Goal: Information Seeking & Learning: Learn about a topic

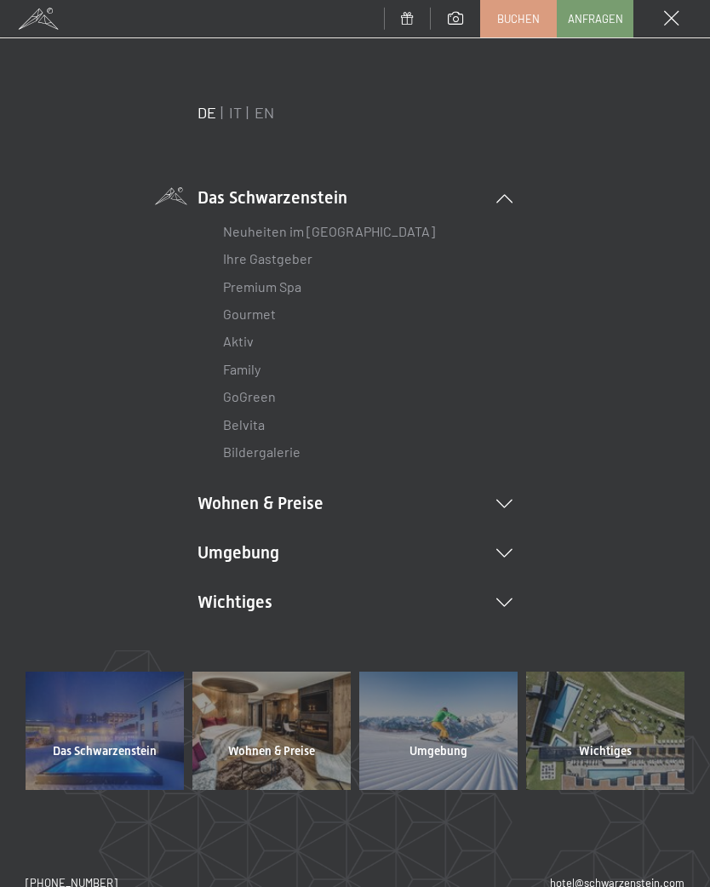
click at [503, 549] on icon at bounding box center [504, 553] width 16 height 9
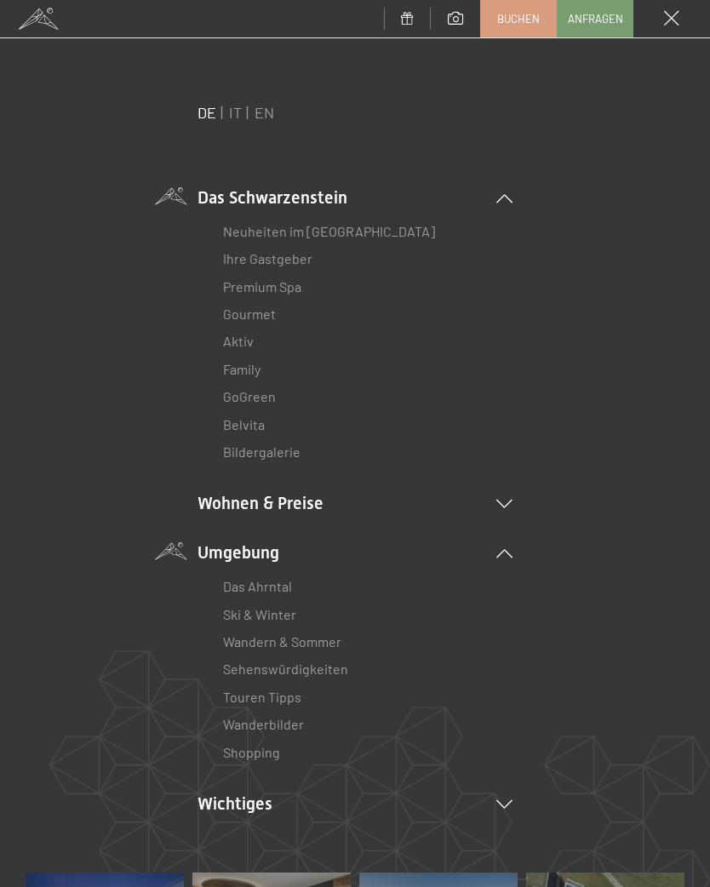
click at [301, 721] on link "Wanderbilder" at bounding box center [263, 724] width 81 height 16
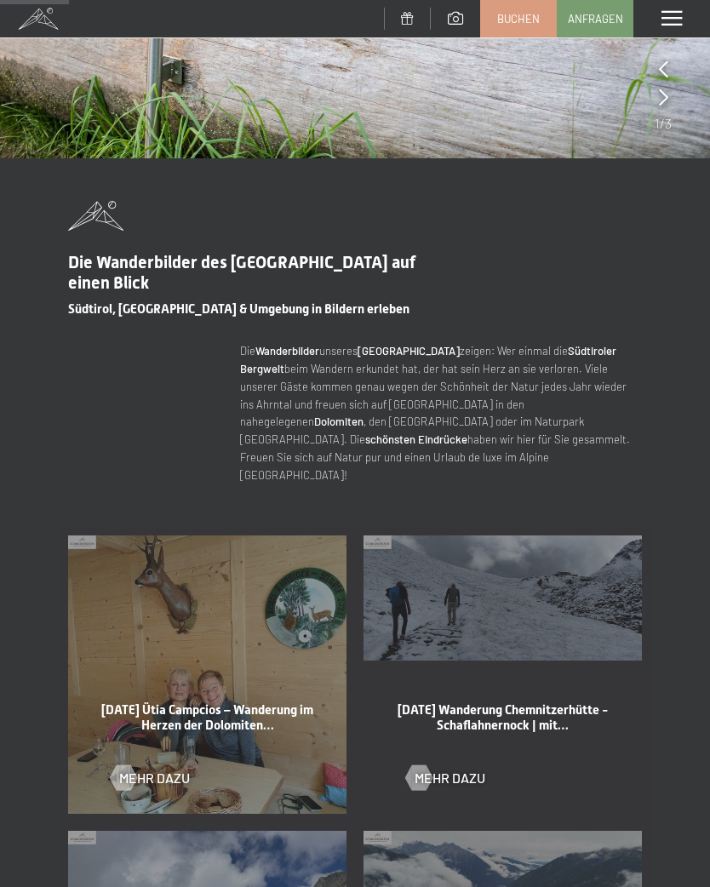
scroll to position [375, 0]
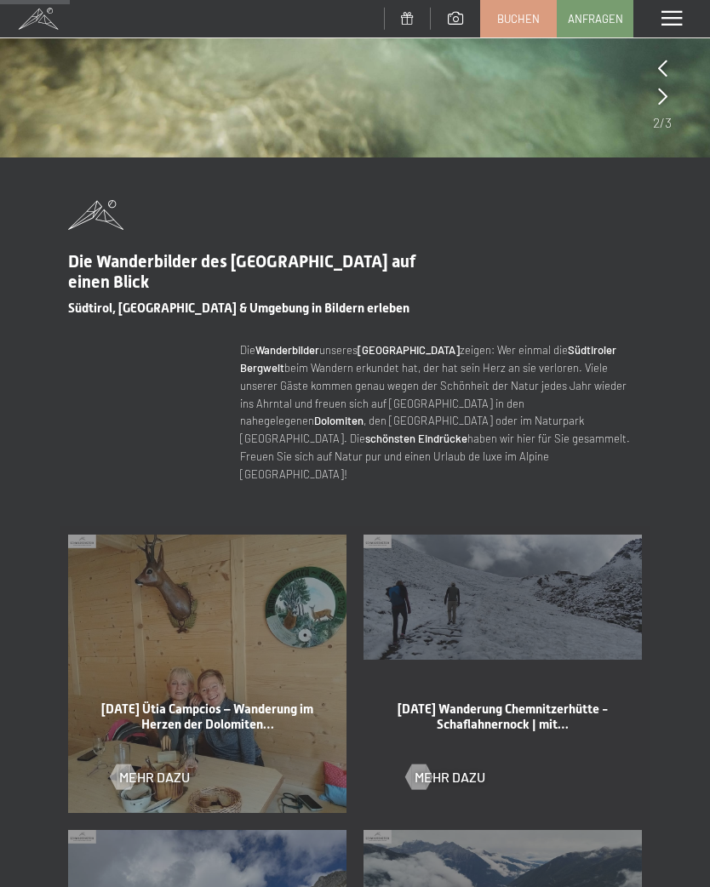
click at [129, 765] on div at bounding box center [123, 778] width 14 height 26
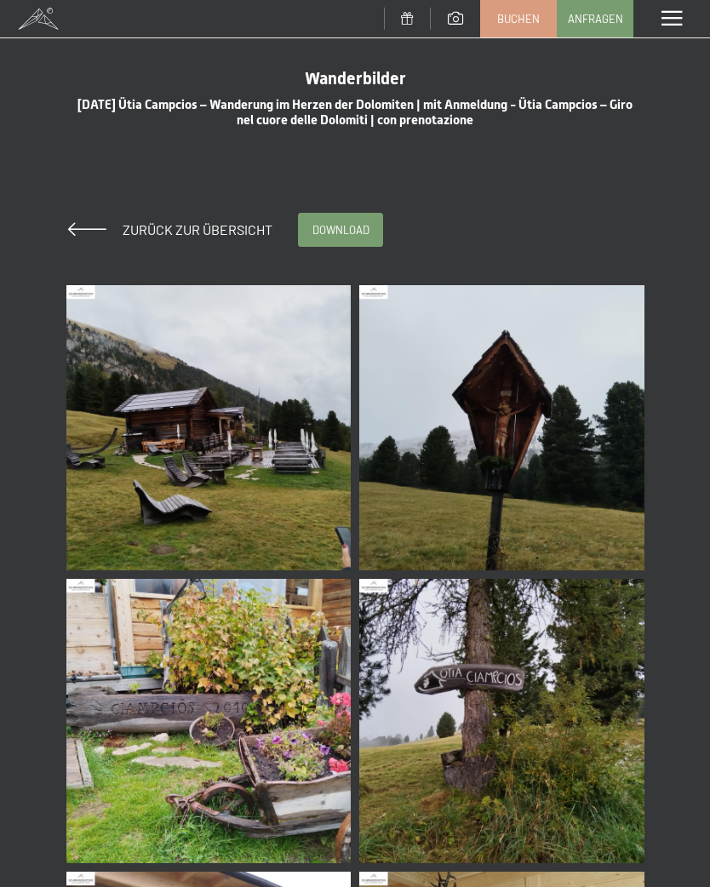
click at [285, 501] on span "Einwilligung Marketing*" at bounding box center [260, 492] width 140 height 17
click at [181, 501] on input "Einwilligung Marketing*" at bounding box center [172, 492] width 17 height 17
checkbox input "false"
click at [292, 479] on img at bounding box center [208, 427] width 285 height 285
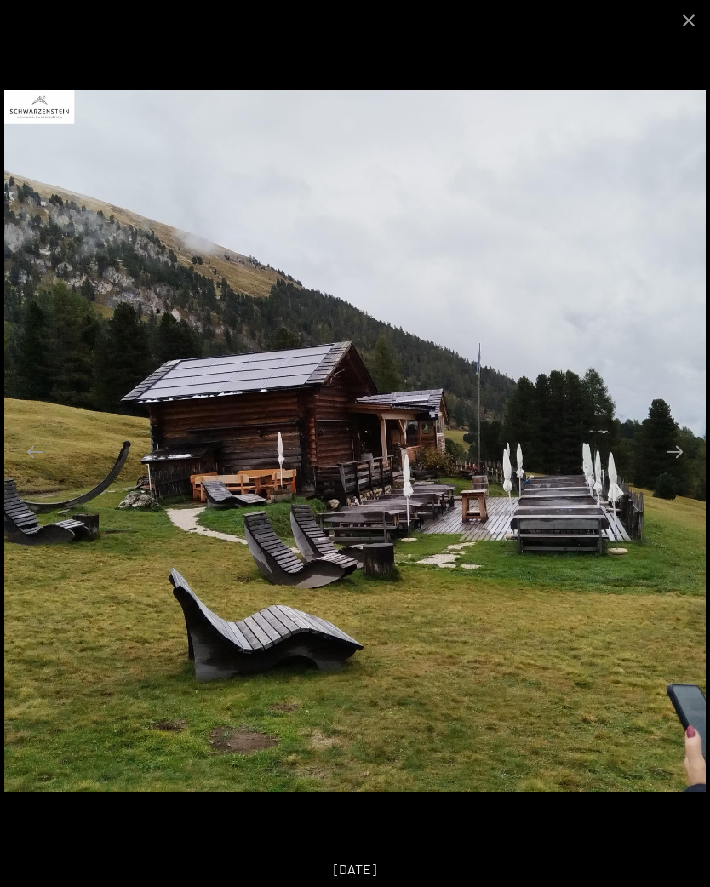
click at [673, 452] on button "Next slide" at bounding box center [675, 451] width 36 height 33
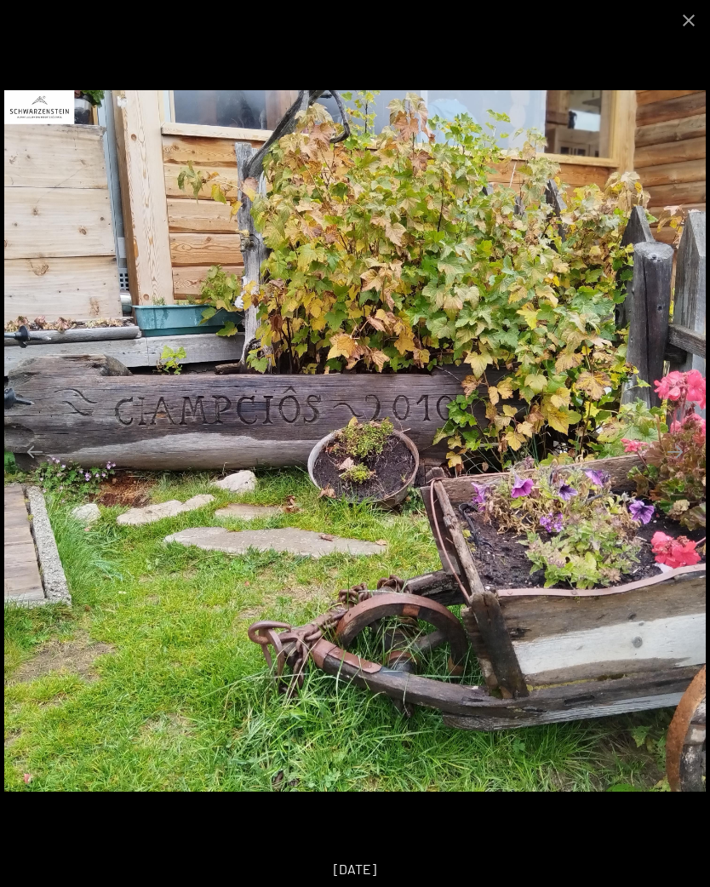
click at [673, 461] on button "Next slide" at bounding box center [675, 451] width 36 height 33
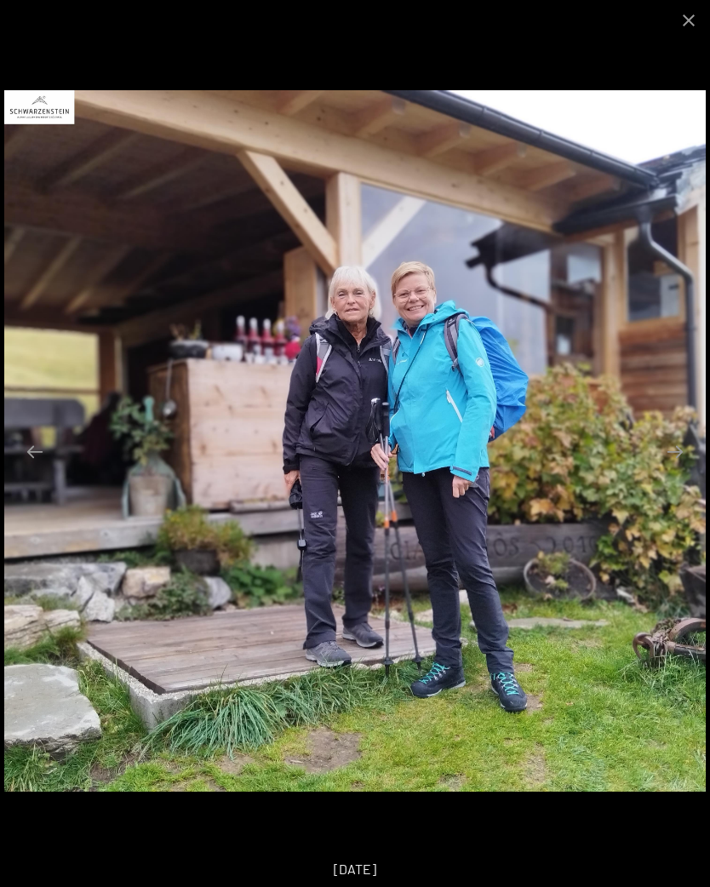
click at [691, 445] on button "Next slide" at bounding box center [675, 451] width 36 height 33
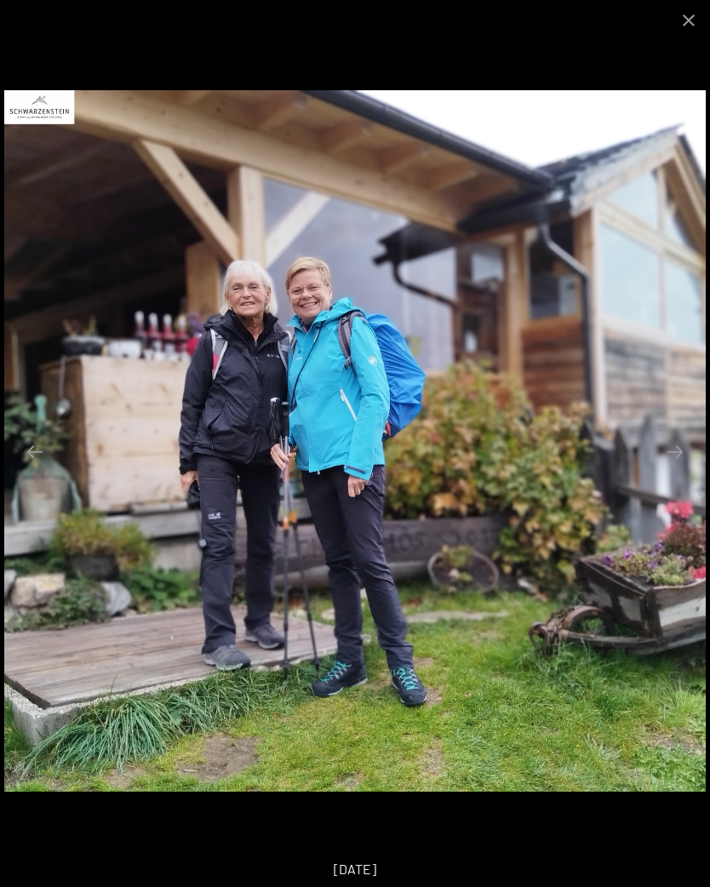
click at [679, 461] on button "Next slide" at bounding box center [675, 451] width 36 height 33
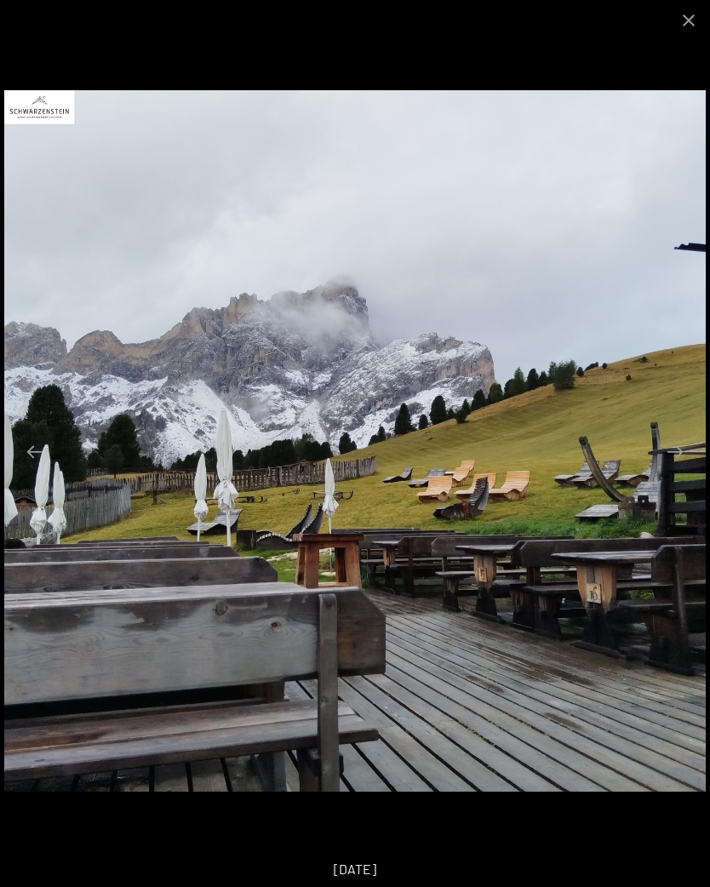
click at [684, 458] on button "Next slide" at bounding box center [675, 451] width 36 height 33
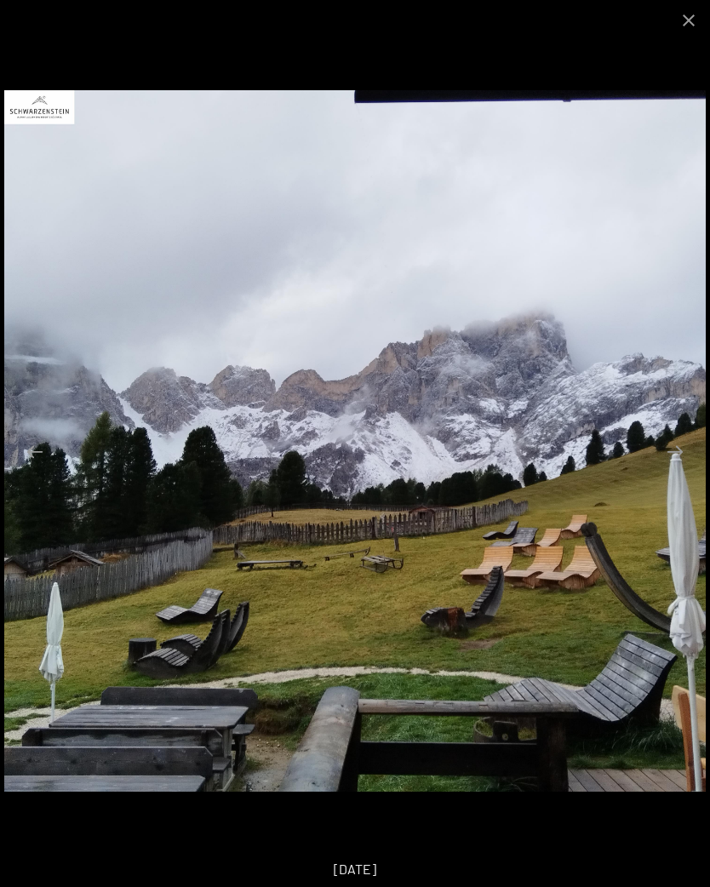
click at [681, 456] on button "Next slide" at bounding box center [675, 451] width 36 height 33
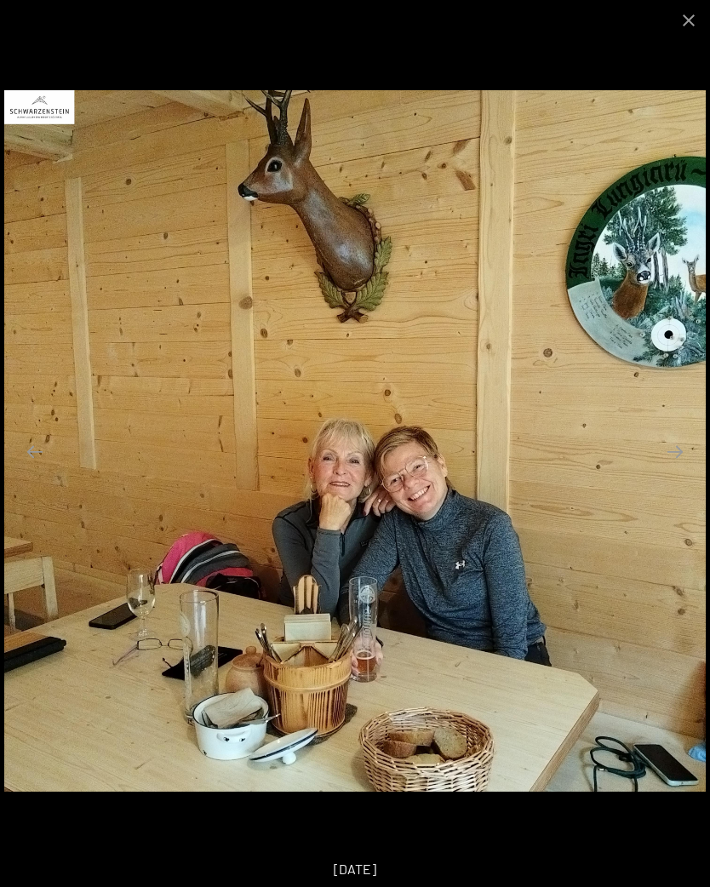
click at [688, 451] on button "Next slide" at bounding box center [675, 451] width 36 height 33
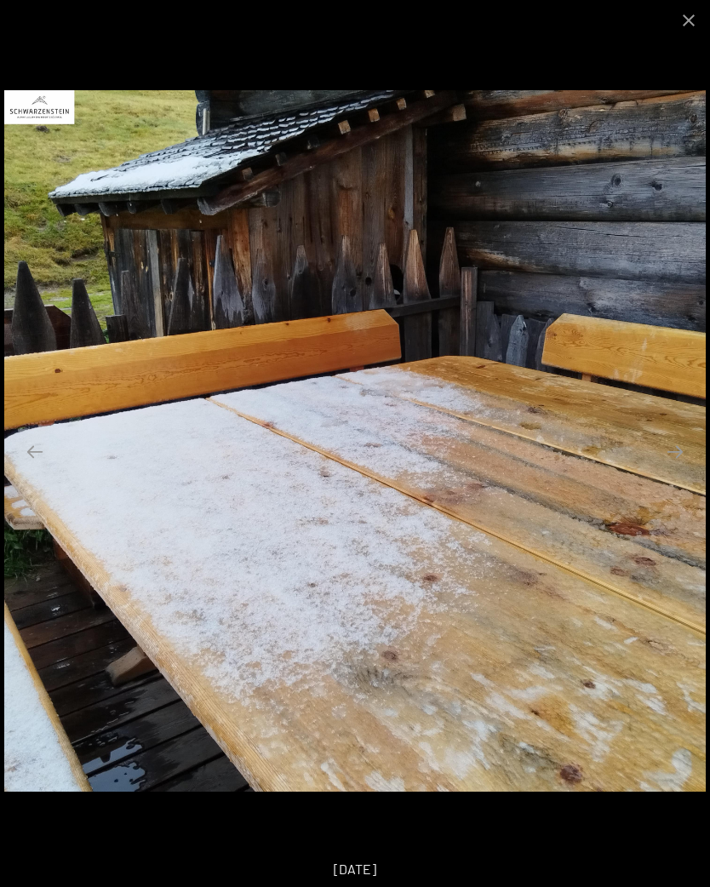
click at [689, 460] on button "Next slide" at bounding box center [675, 451] width 36 height 33
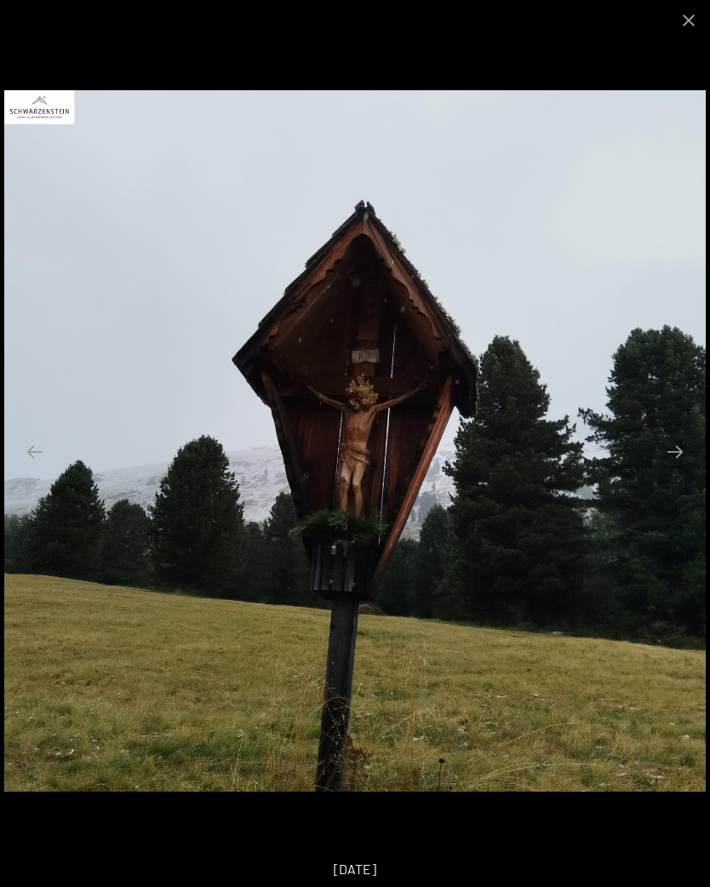
click at [662, 466] on button "Next slide" at bounding box center [675, 451] width 36 height 33
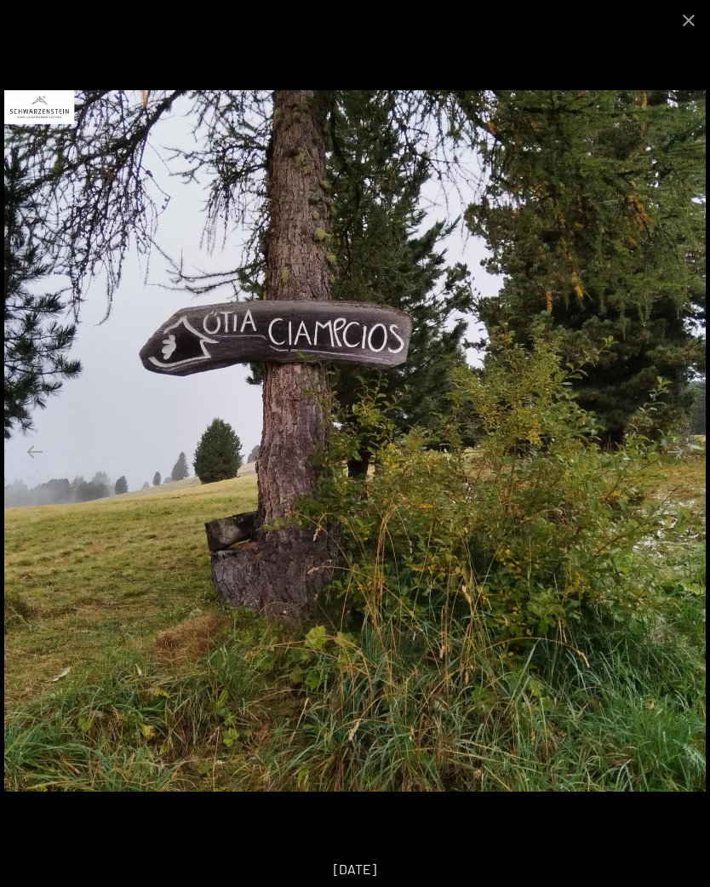
click at [691, 464] on button "Next slide" at bounding box center [675, 451] width 36 height 33
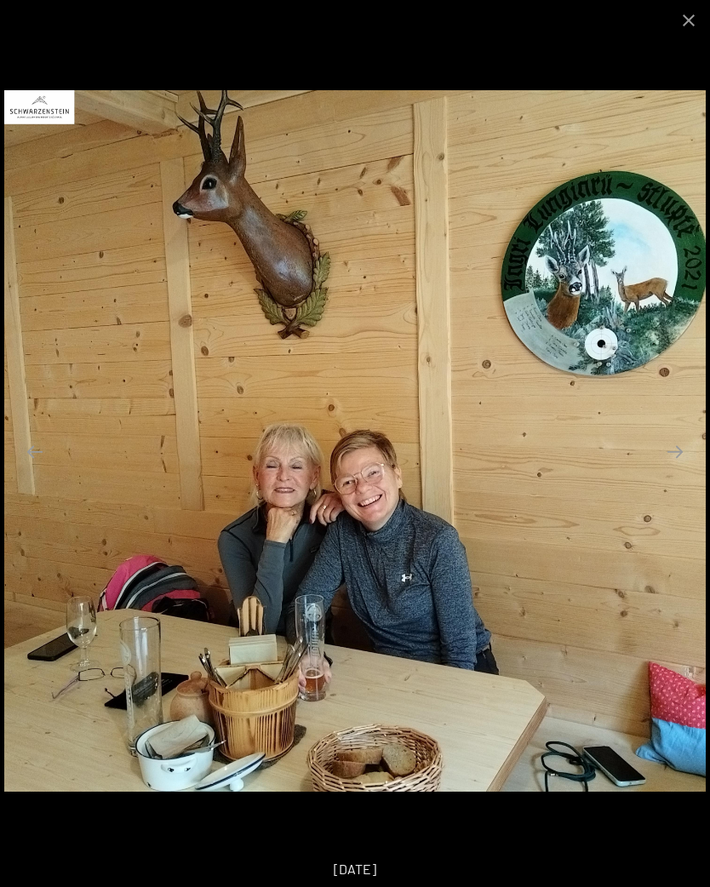
click at [680, 450] on button "Next slide" at bounding box center [675, 451] width 36 height 33
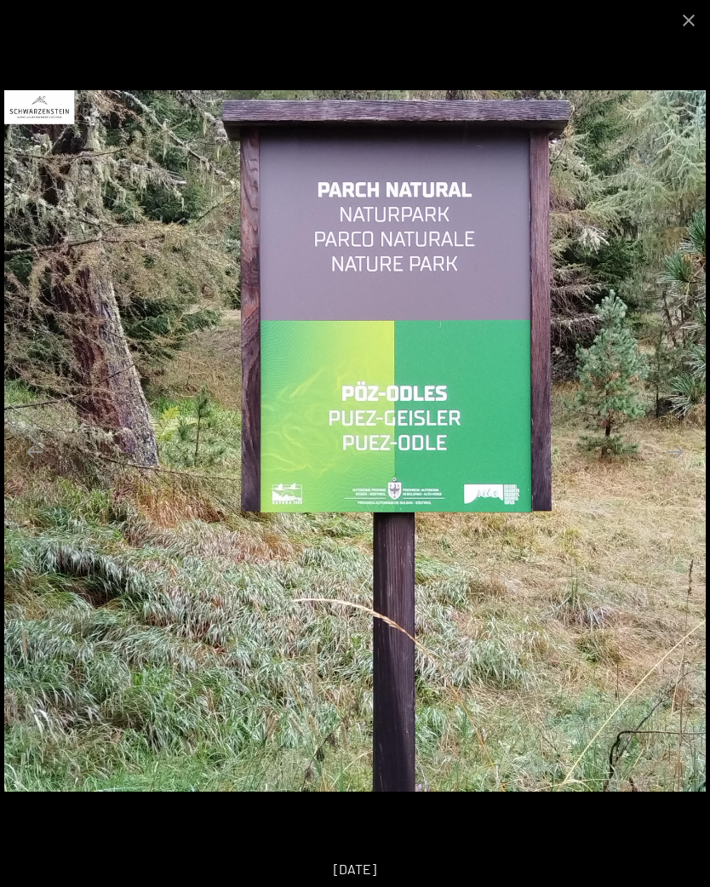
click at [676, 447] on button "Next slide" at bounding box center [675, 451] width 36 height 33
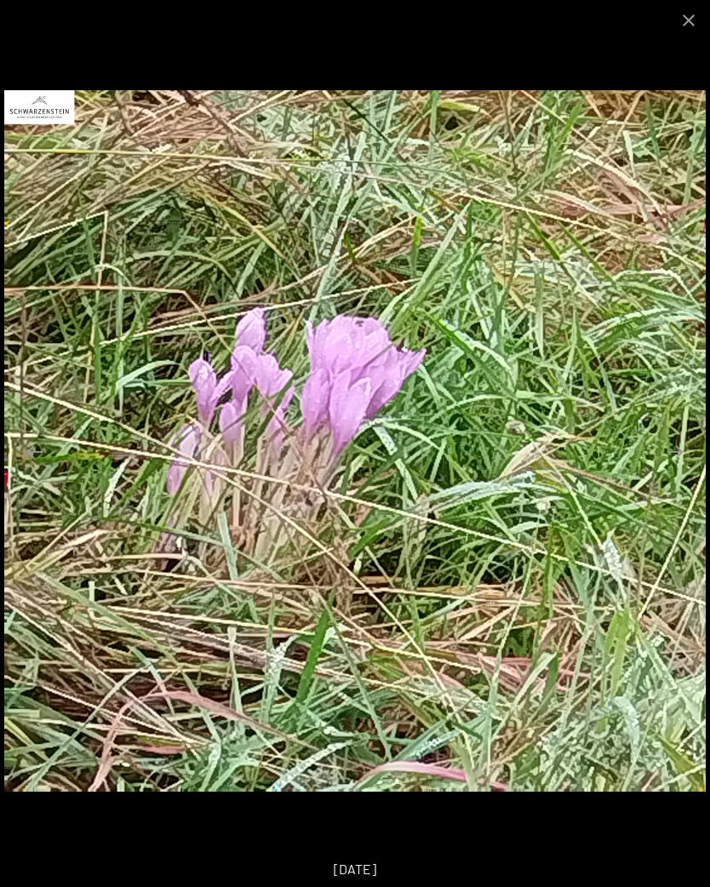
click at [678, 466] on button "Next slide" at bounding box center [675, 451] width 36 height 33
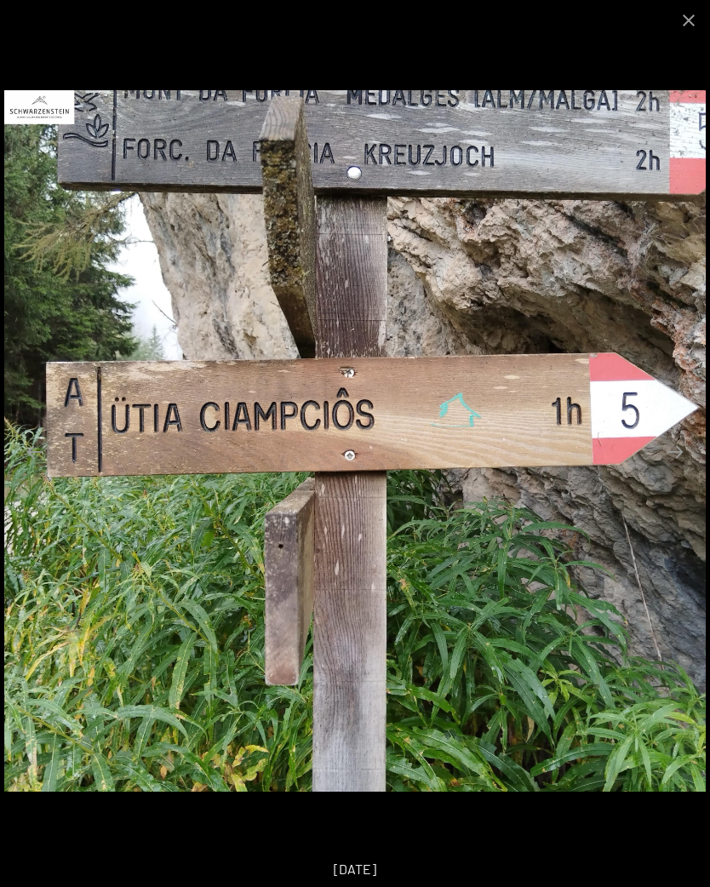
click at [690, 460] on button "Next slide" at bounding box center [675, 451] width 36 height 33
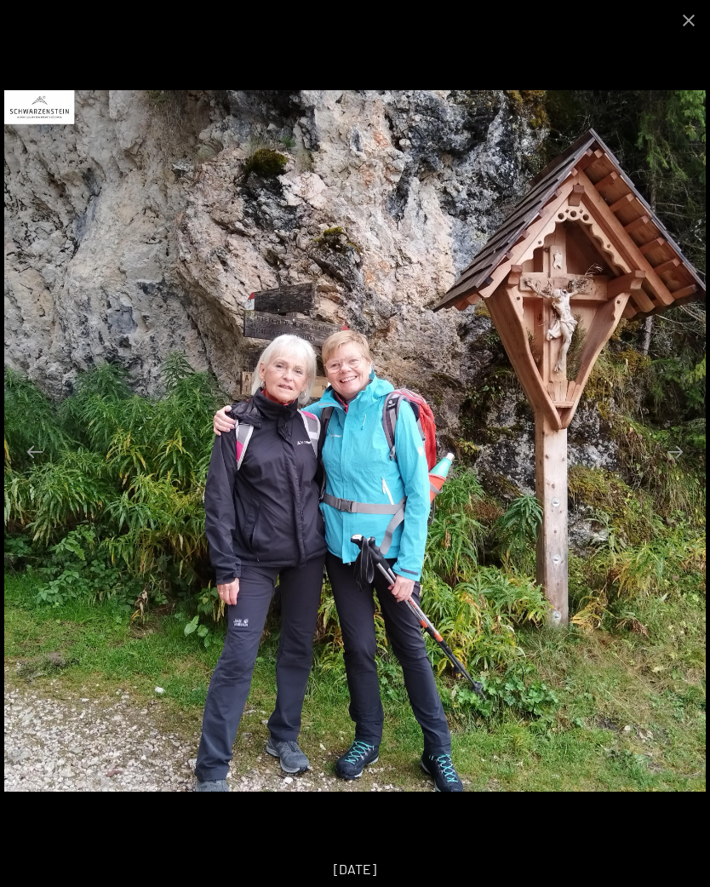
click at [685, 455] on button "Next slide" at bounding box center [675, 451] width 36 height 33
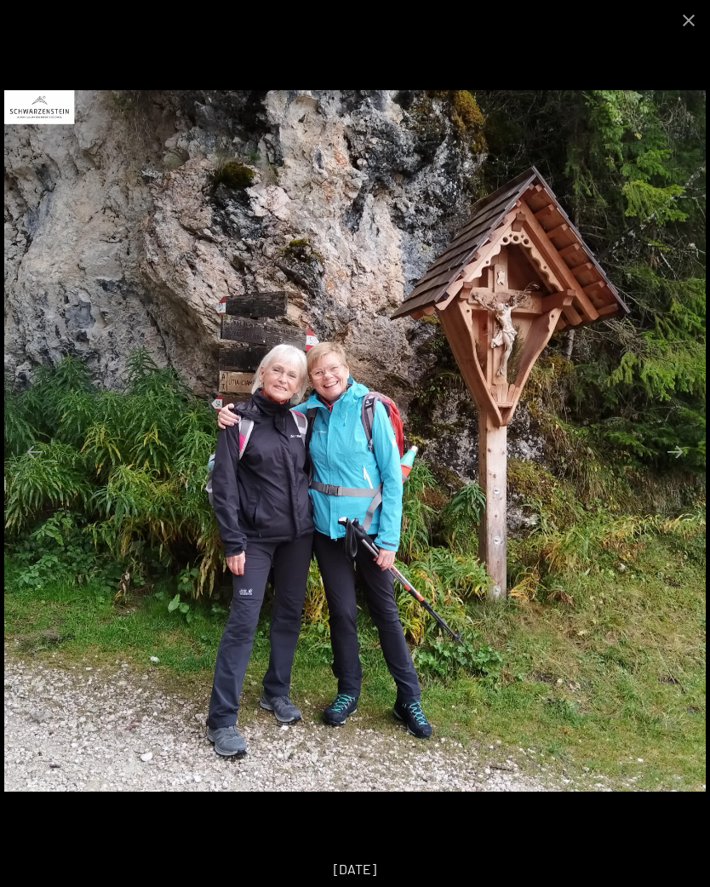
click at [682, 458] on button "Next slide" at bounding box center [675, 451] width 36 height 33
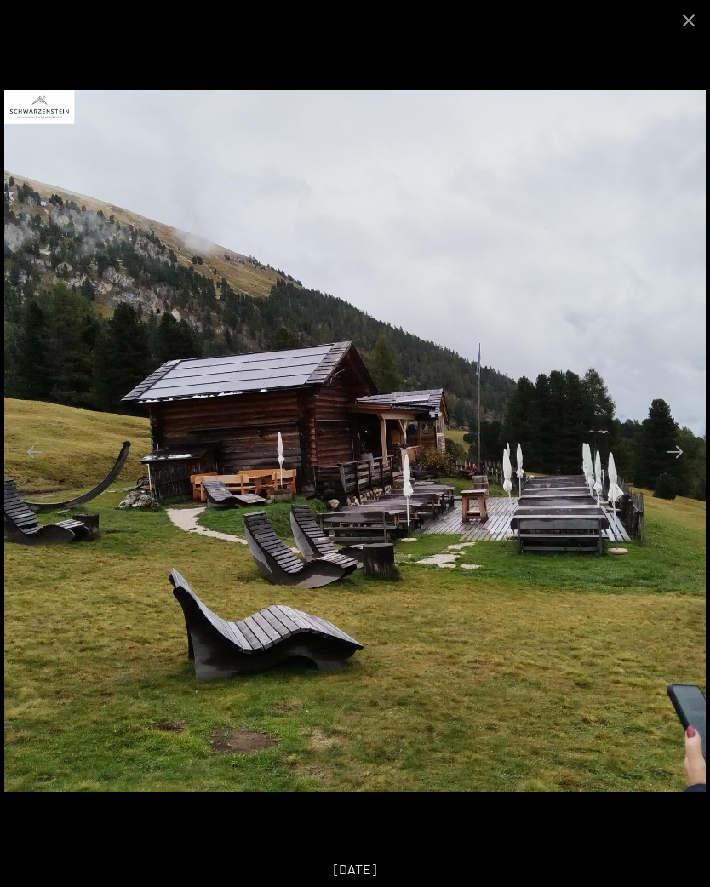
click at [686, 26] on button "Close gallery" at bounding box center [689, 20] width 43 height 40
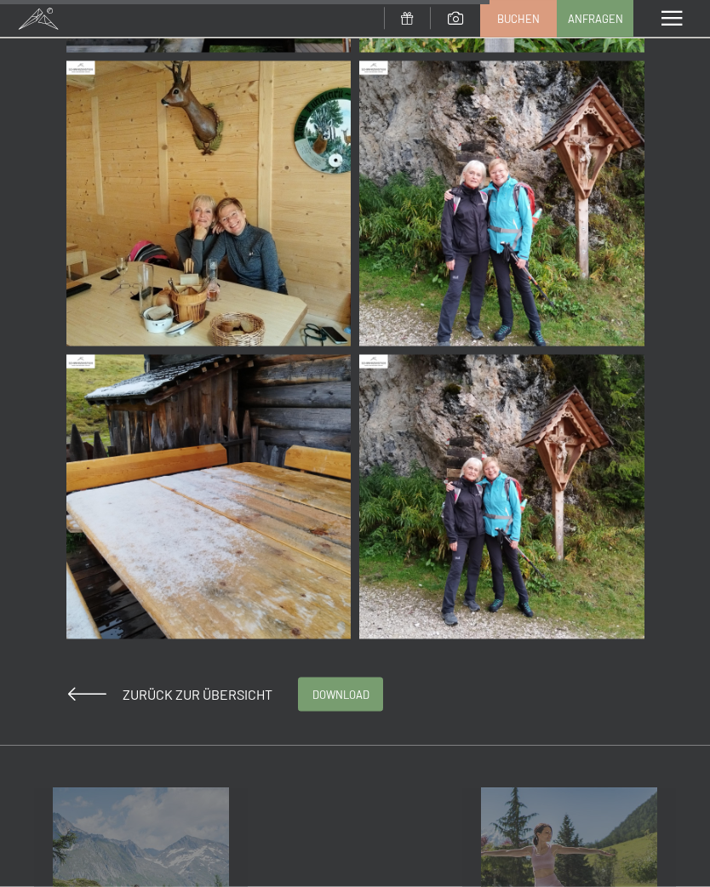
scroll to position [1986, 0]
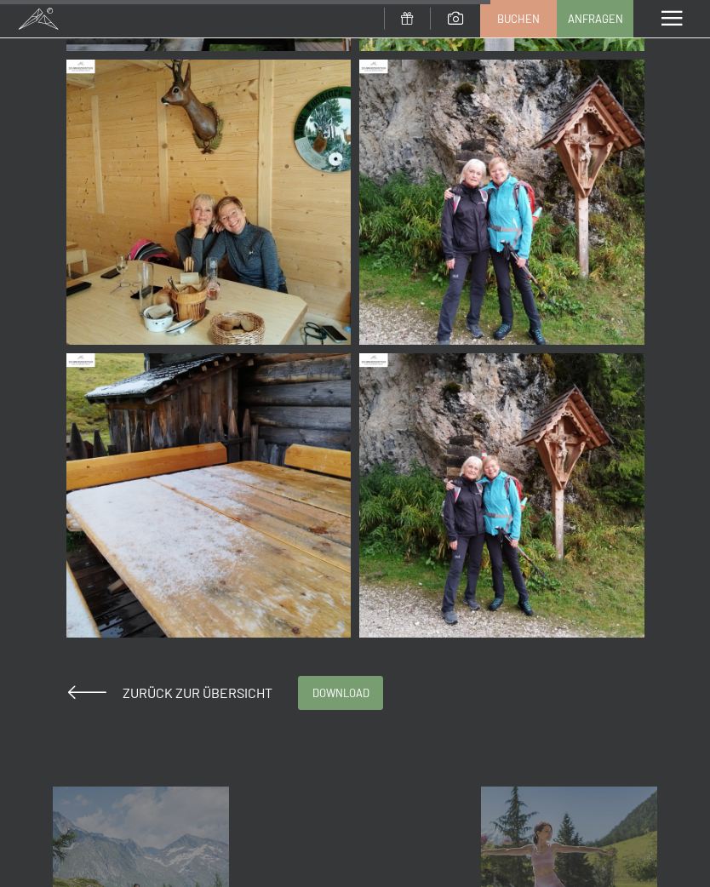
click at [87, 689] on span at bounding box center [87, 692] width 38 height 14
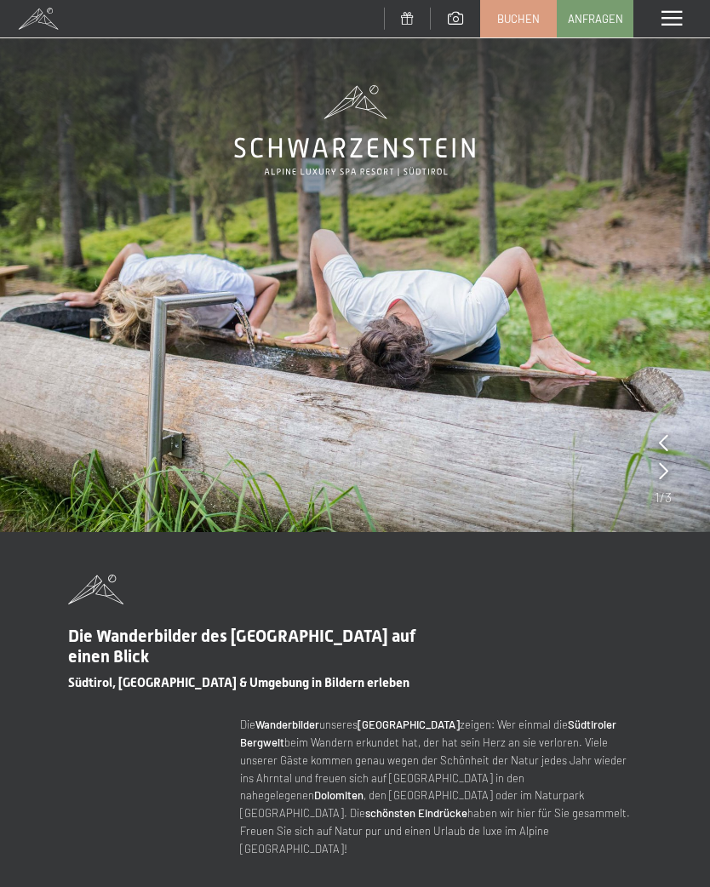
click at [680, 23] on span at bounding box center [672, 18] width 20 height 15
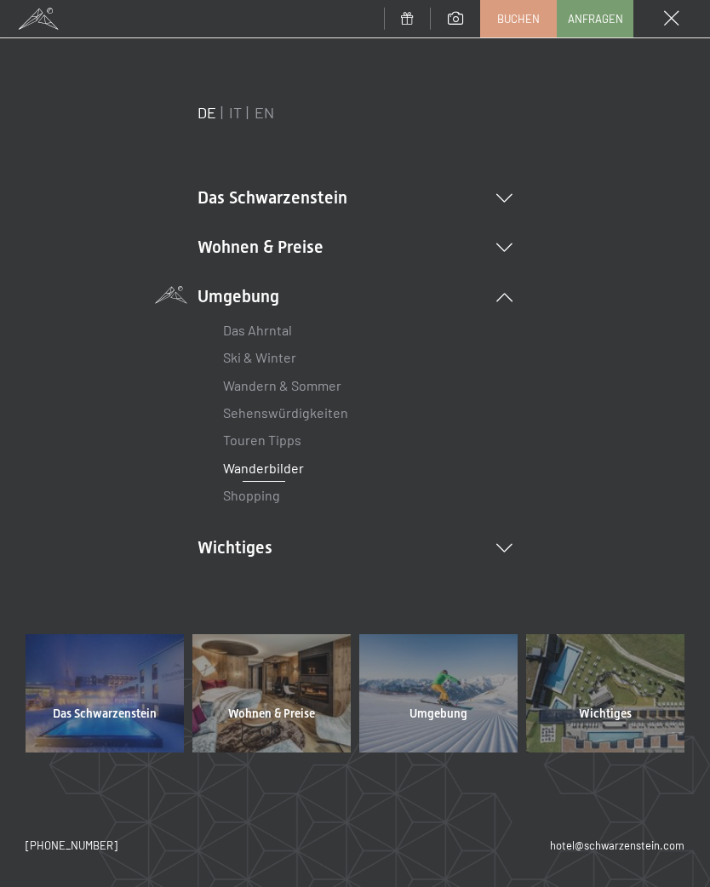
click at [507, 202] on icon at bounding box center [504, 198] width 16 height 9
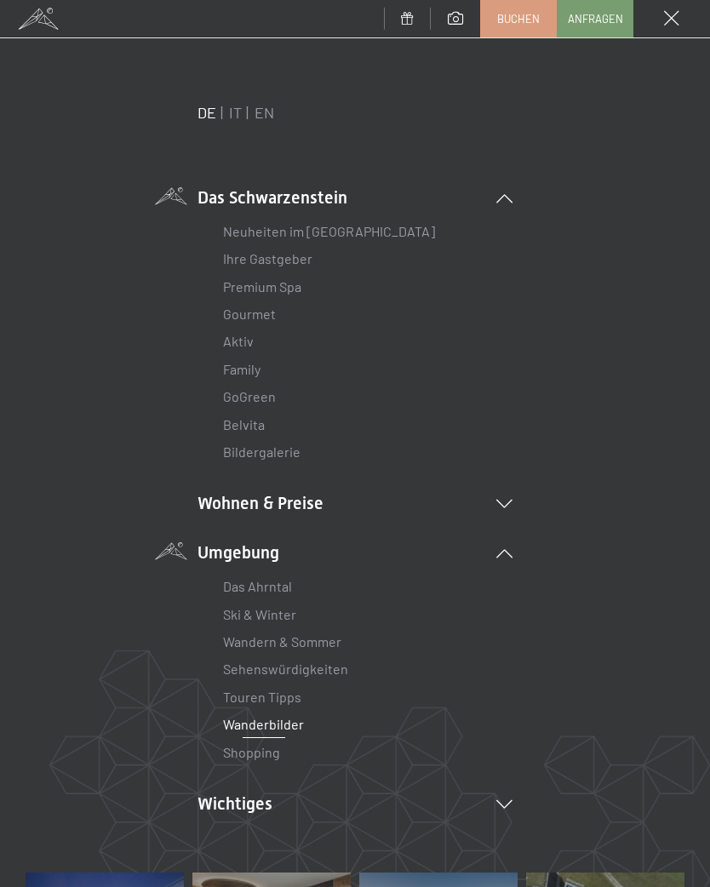
click at [250, 338] on link "Aktiv" at bounding box center [238, 341] width 31 height 16
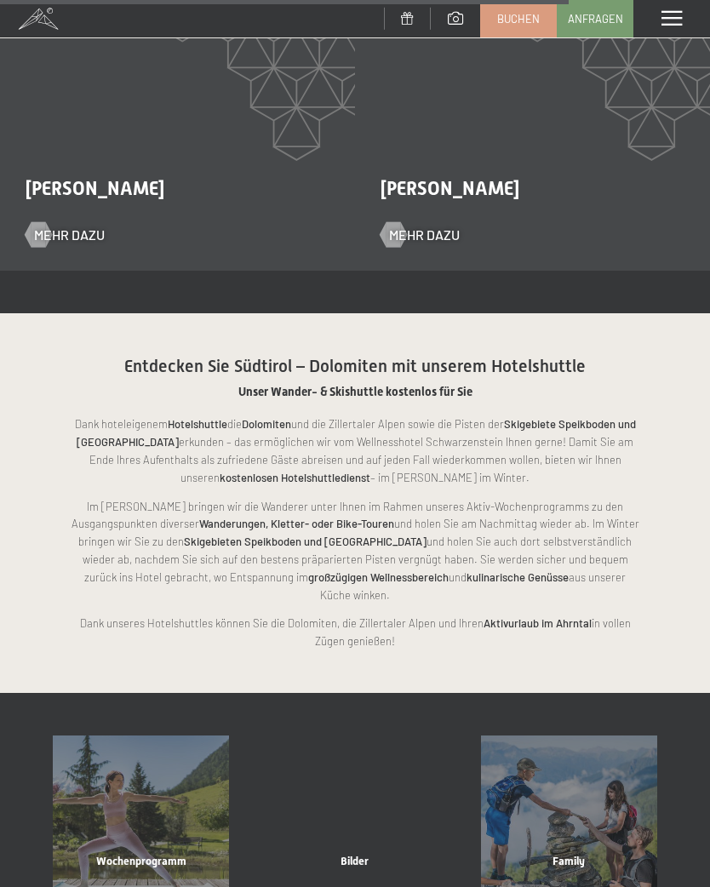
scroll to position [2707, 0]
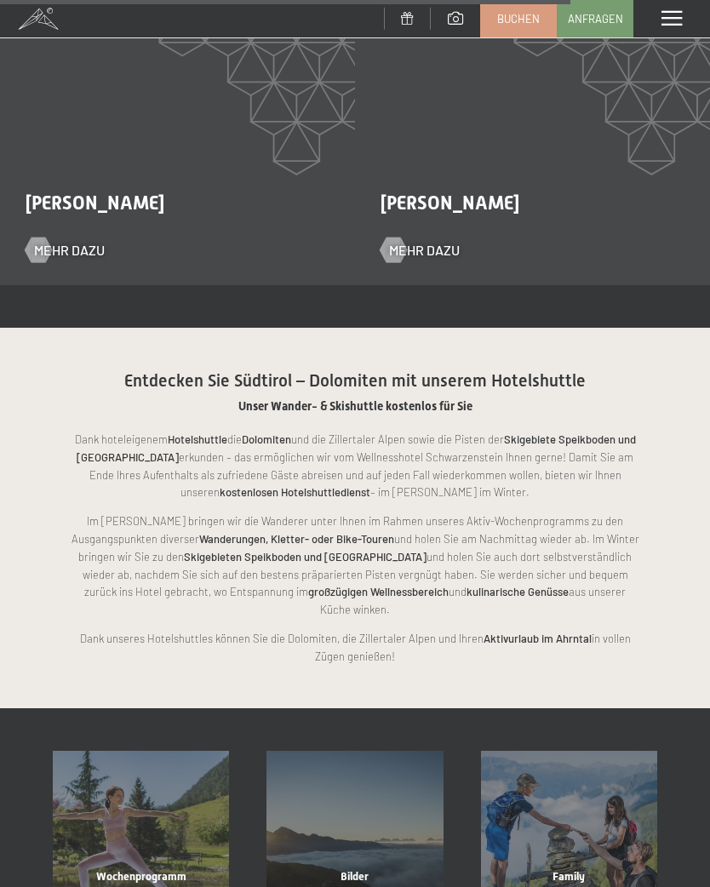
click at [163, 761] on div "Wochenprogramm Mehr erfahren" at bounding box center [141, 839] width 214 height 176
